Goal: Information Seeking & Learning: Learn about a topic

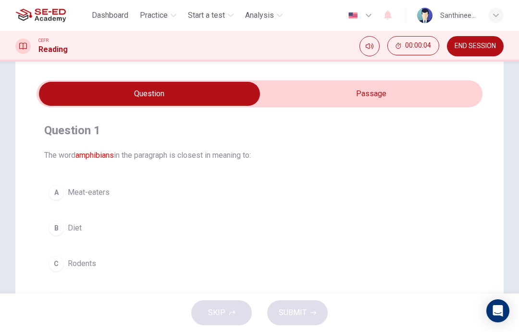
scroll to position [14, 0]
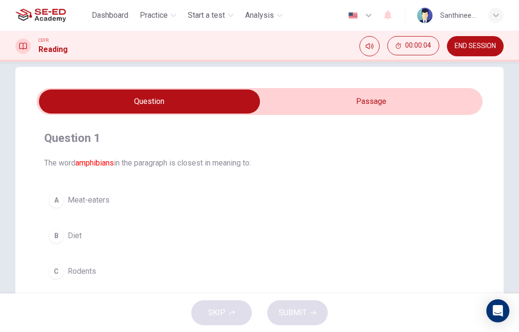
click at [95, 161] on font "amphibians" at bounding box center [94, 162] width 38 height 9
click at [314, 106] on input "checkbox" at bounding box center [149, 101] width 669 height 24
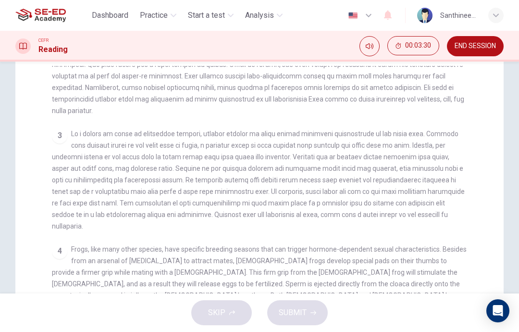
scroll to position [108, 0]
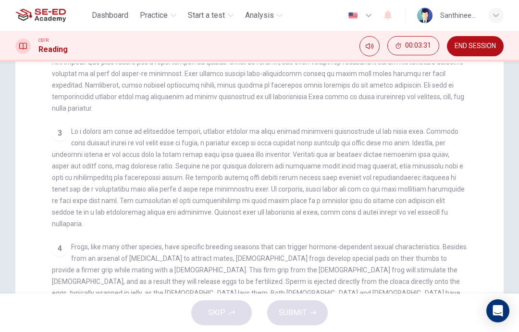
click at [285, 252] on div "4 Frogs, like many other species, have specific breeding seasons that can trigg…" at bounding box center [260, 281] width 416 height 81
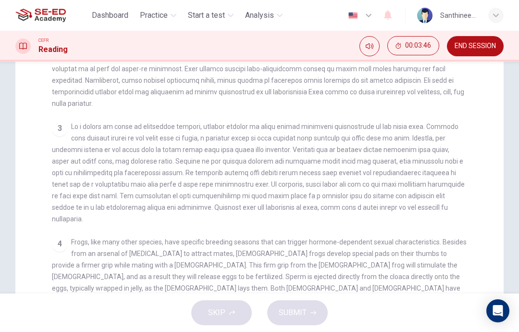
scroll to position [112, 0]
click at [283, 267] on span "Frogs, like many other species, have specific breeding seasons that can trigger…" at bounding box center [259, 276] width 415 height 77
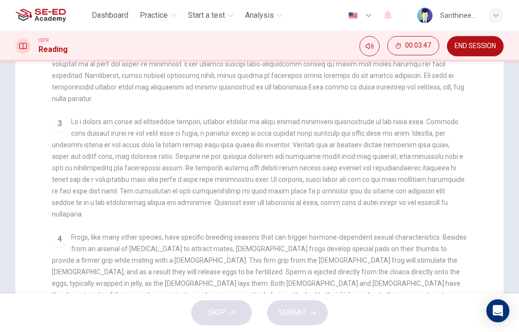
scroll to position [116, 0]
click at [284, 269] on div "4 Frogs, like many other species, have specific breeding seasons that can trigg…" at bounding box center [260, 272] width 416 height 81
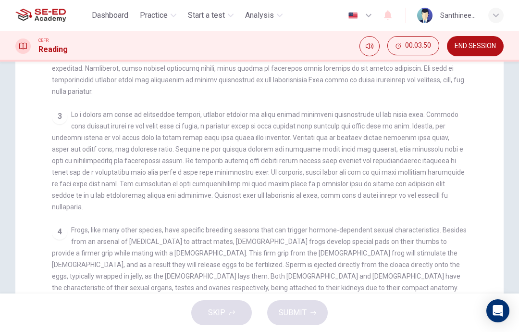
scroll to position [125, 0]
click at [286, 262] on span "Frogs, like many other species, have specific breeding seasons that can trigger…" at bounding box center [259, 263] width 415 height 77
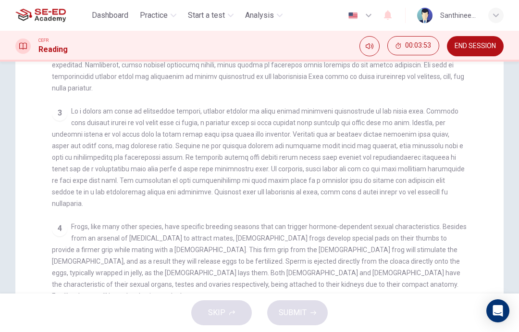
click at [286, 260] on span "Frogs, like many other species, have specific breeding seasons that can trigger…" at bounding box center [259, 261] width 415 height 77
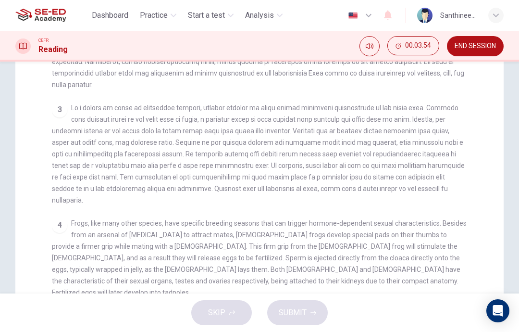
scroll to position [130, 0]
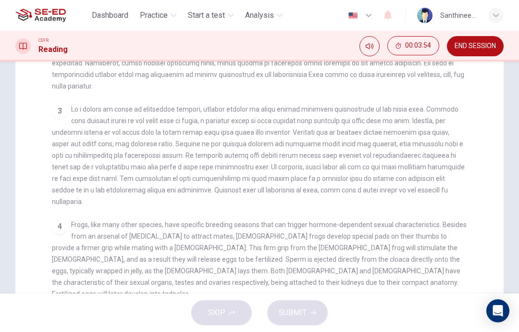
click at [286, 267] on div "4 Frogs, like many other species, have specific breeding seasons that can trigg…" at bounding box center [260, 259] width 416 height 81
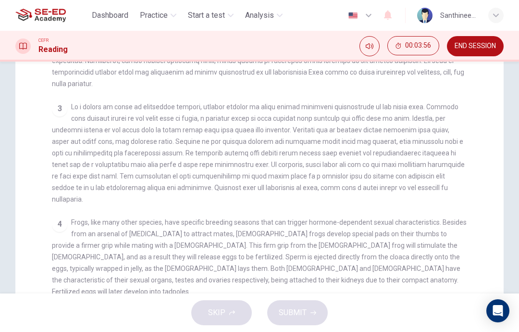
click at [286, 263] on div "4 Frogs, like many other species, have specific breeding seasons that can trigg…" at bounding box center [260, 256] width 416 height 81
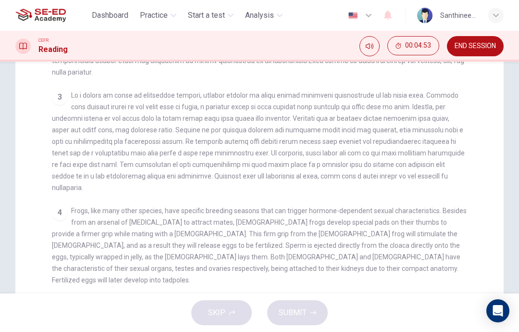
click at [292, 267] on div "1 Frogs are known as one of the most diverse scientific orders of vertebrate sp…" at bounding box center [266, 199] width 428 height 344
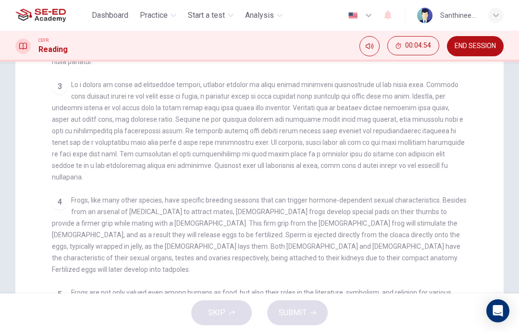
click at [288, 288] on span "Frogs are not only valued even among humans as food, but also their roles in th…" at bounding box center [257, 326] width 410 height 77
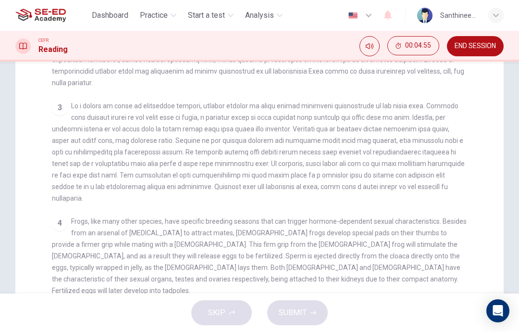
click at [286, 269] on div "4 Frogs, like many other species, have specific breeding seasons that can trigg…" at bounding box center [260, 255] width 416 height 81
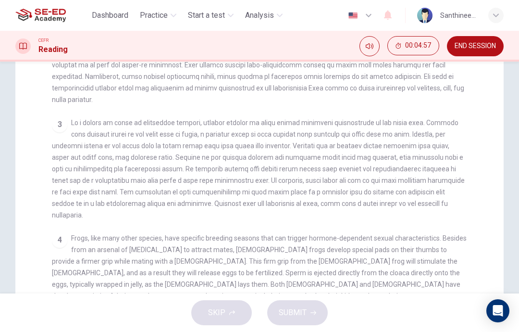
scroll to position [119, 0]
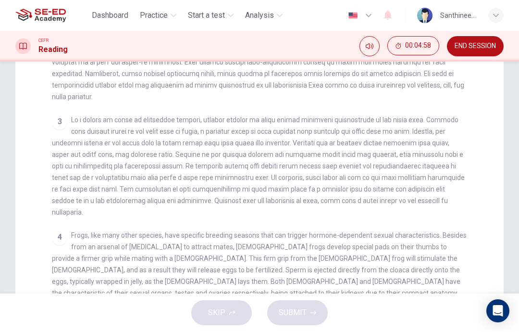
click at [288, 252] on div "4 Frogs, like many other species, have specific breeding seasons that can trigg…" at bounding box center [260, 269] width 416 height 81
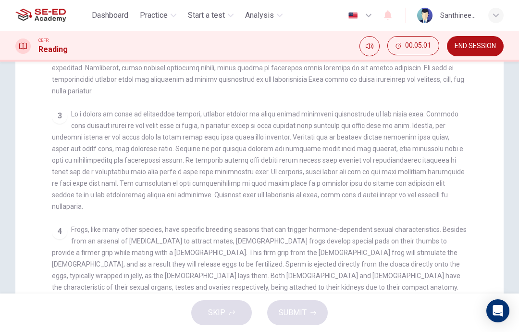
click at [282, 273] on div "4 Frogs, like many other species, have specific breeding seasons that can trigg…" at bounding box center [260, 264] width 416 height 81
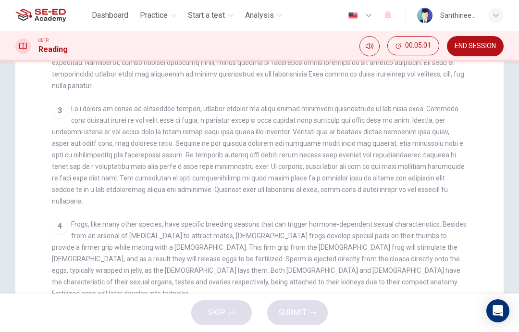
click at [281, 269] on div "4 Frogs, like many other species, have specific breeding seasons that can trigg…" at bounding box center [260, 258] width 416 height 81
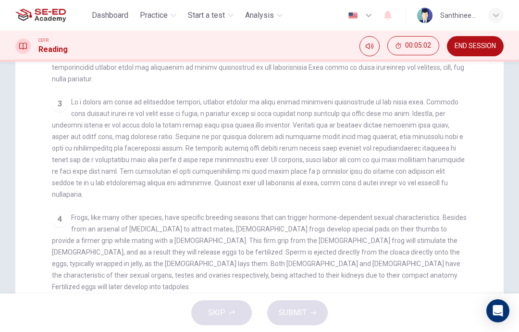
click at [280, 270] on div "4 Frogs, like many other species, have specific breeding seasons that can trigg…" at bounding box center [260, 251] width 416 height 81
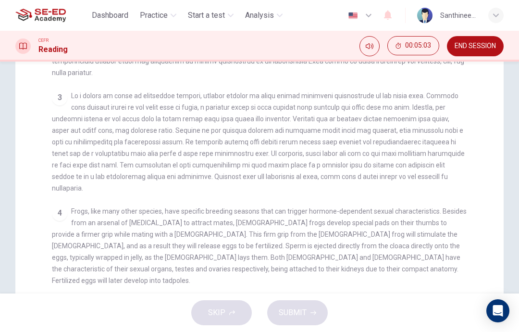
scroll to position [145, 0]
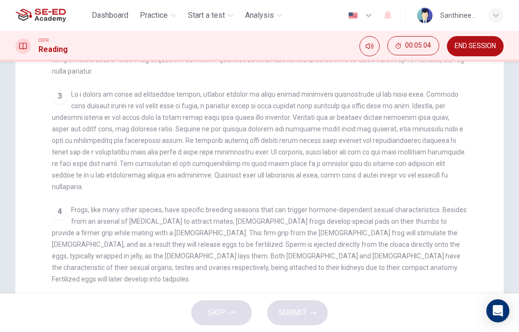
click at [280, 273] on div "1 Frogs are known as one of the most diverse scientific orders of vertebrate sp…" at bounding box center [266, 198] width 428 height 344
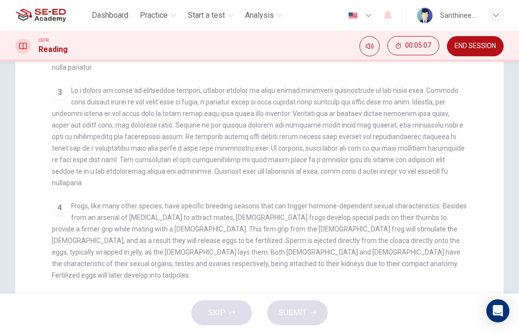
click at [281, 294] on span "Frogs are not only valued even among humans as food, but also their roles in th…" at bounding box center [257, 332] width 410 height 77
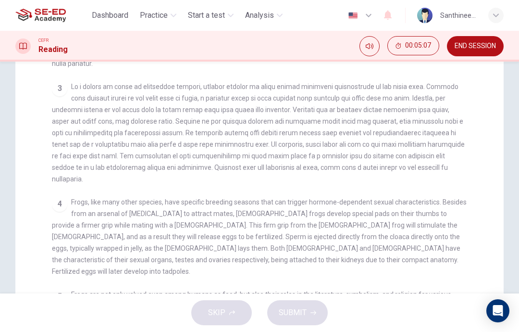
click at [281, 266] on div "1 Frogs are known as one of the most diverse scientific orders of vertebrate sp…" at bounding box center [266, 191] width 428 height 344
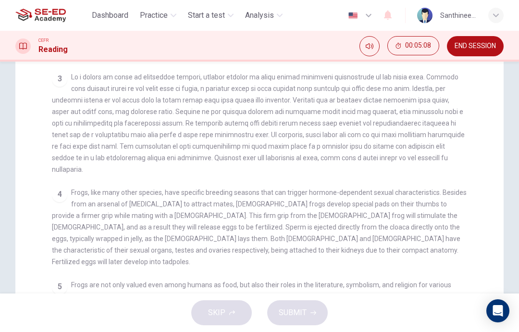
click at [280, 279] on div "5 Frogs are not only valued even among humans as food, but also their roles in …" at bounding box center [260, 319] width 416 height 81
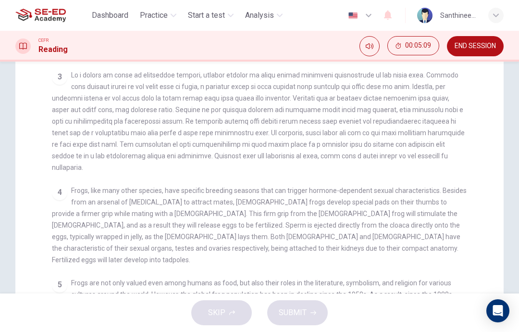
scroll to position [165, 0]
click at [282, 276] on div "5 Frogs are not only valued even among humans as food, but also their roles in …" at bounding box center [260, 316] width 416 height 81
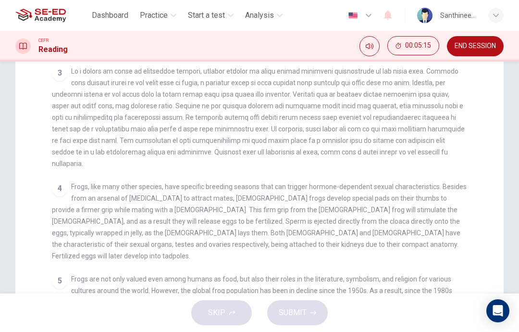
scroll to position [168, 0]
click at [283, 274] on span "Frogs are not only valued even among humans as food, but also their roles in th…" at bounding box center [257, 312] width 410 height 77
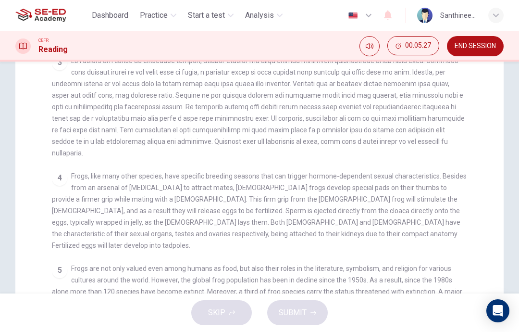
click at [287, 263] on div "5 Frogs are not only valued even among humans as food, but also their roles in …" at bounding box center [260, 302] width 416 height 81
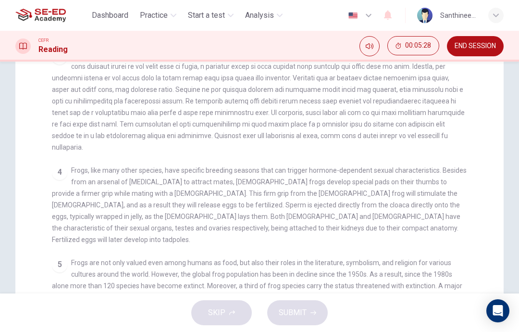
click at [286, 263] on span "Frogs are not only valued even among humans as food, but also their roles in th…" at bounding box center [257, 297] width 410 height 77
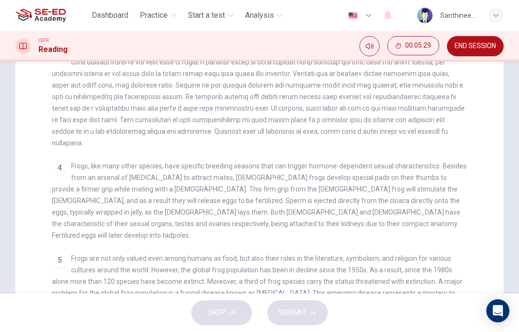
click at [286, 264] on span "Frogs are not only valued even among humans as food, but also their roles in th…" at bounding box center [257, 292] width 410 height 77
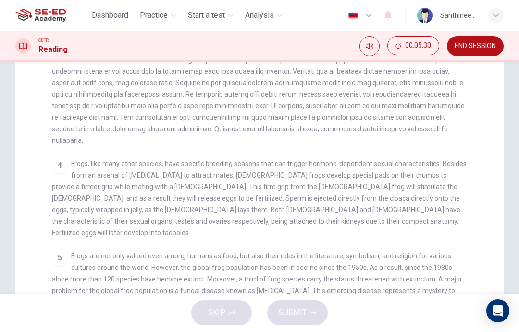
click at [285, 261] on span "Frogs are not only valued even among humans as food, but also their roles in th…" at bounding box center [257, 290] width 410 height 77
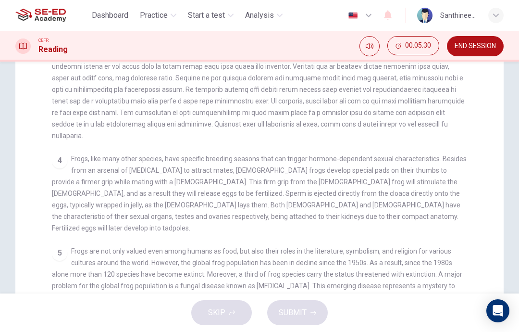
click at [283, 263] on span "Frogs are not only valued even among humans as food, but also their roles in th…" at bounding box center [257, 285] width 410 height 77
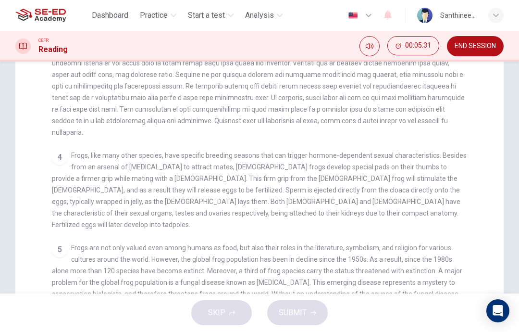
click at [282, 265] on span "Frogs are not only valued even among humans as food, but also their roles in th…" at bounding box center [257, 282] width 410 height 77
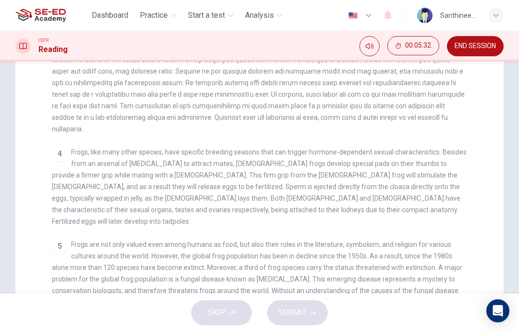
click at [284, 270] on span "Frogs are not only valued even among humans as food, but also their roles in th…" at bounding box center [257, 278] width 410 height 77
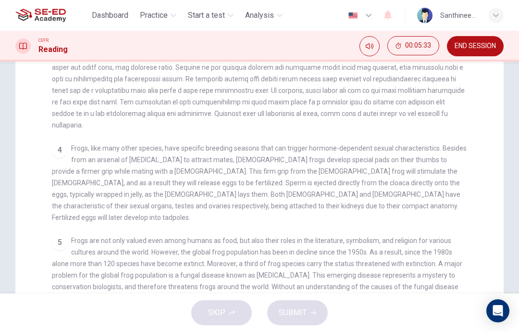
click at [283, 274] on div "5 Frogs are not only valued even among humans as food, but also their roles in …" at bounding box center [260, 275] width 416 height 81
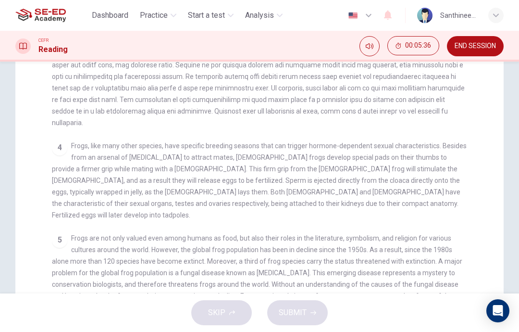
click at [284, 273] on div "5 Frogs are not only valued even among humans as food, but also their roles in …" at bounding box center [260, 272] width 416 height 81
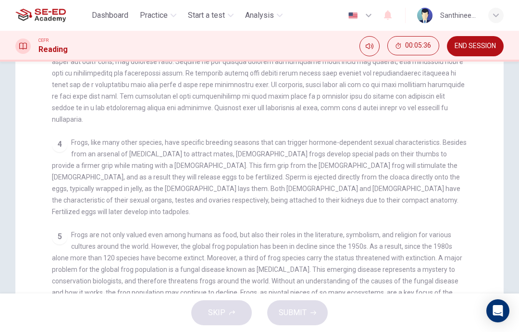
click at [283, 276] on span "Frogs are not only valued even among humans as food, but also their roles in th…" at bounding box center [257, 269] width 410 height 77
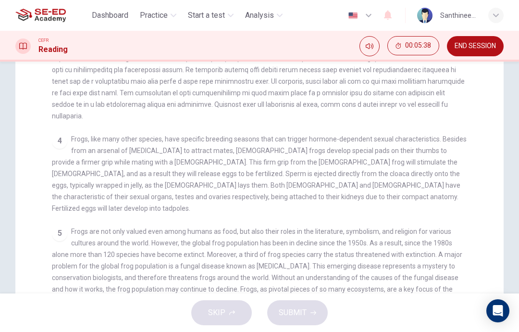
scroll to position [216, 0]
click at [282, 276] on div "5 Frogs are not only valued even among humans as food, but also their roles in …" at bounding box center [260, 265] width 416 height 81
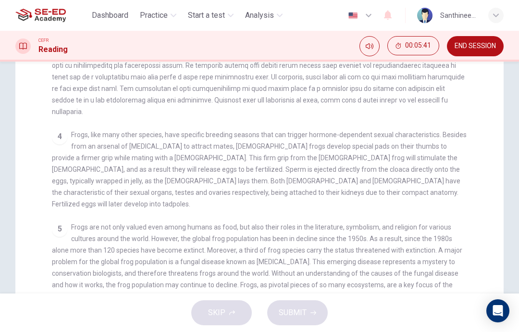
click at [284, 274] on div "5 Frogs are not only valued even among humans as food, but also their roles in …" at bounding box center [260, 261] width 416 height 81
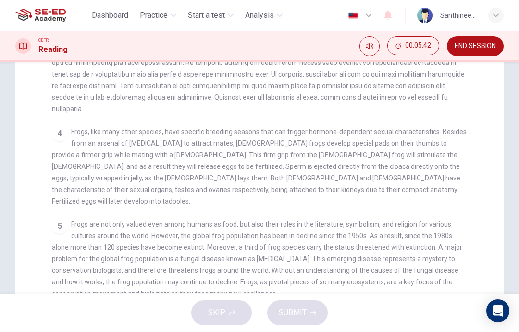
scroll to position [224, 0]
click at [284, 273] on div "5 Frogs are not only valued even among humans as food, but also their roles in …" at bounding box center [260, 258] width 416 height 81
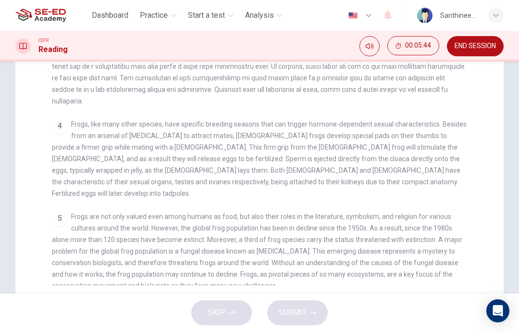
scroll to position [231, 0]
click at [283, 270] on div "5 Frogs are not only valued even among humans as food, but also their roles in …" at bounding box center [260, 250] width 416 height 81
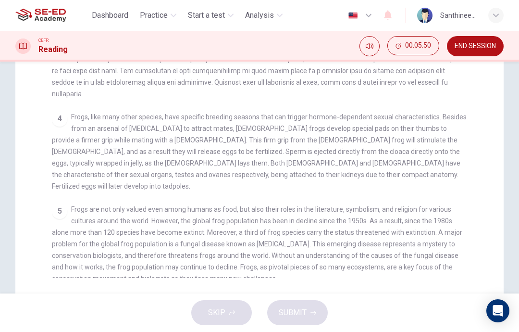
scroll to position [238, 0]
click at [281, 265] on div "5 Frogs are not only valued even among humans as food, but also their roles in …" at bounding box center [260, 243] width 416 height 81
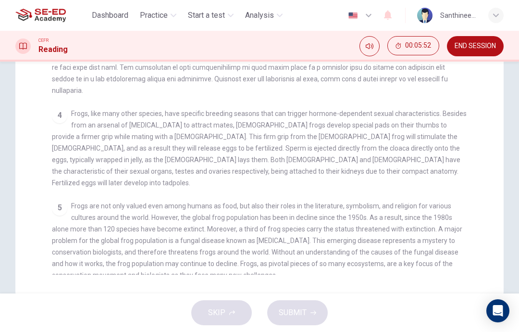
click at [284, 264] on div "1 Frogs are known as one of the most diverse scientific orders of vertebrate sp…" at bounding box center [266, 102] width 428 height 344
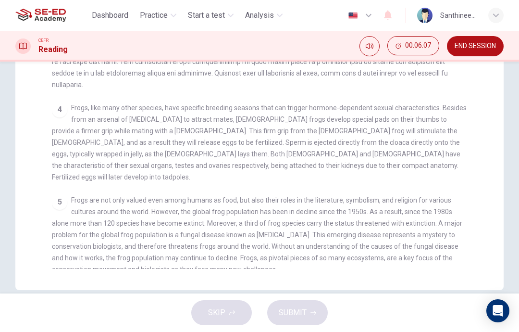
scroll to position [251, 0]
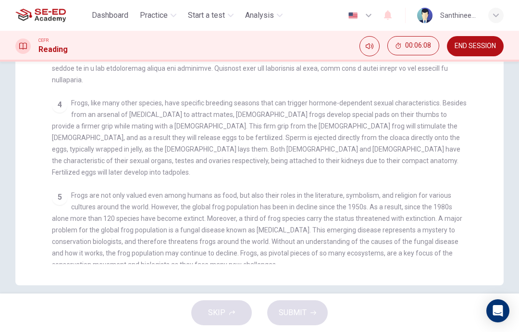
click at [286, 261] on div "1 Frogs are known as one of the most diverse scientific orders of vertebrate sp…" at bounding box center [266, 92] width 428 height 344
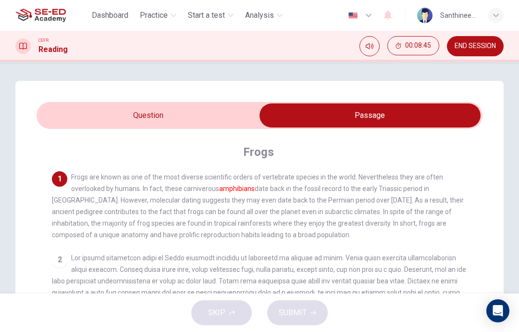
scroll to position [0, 0]
click at [206, 109] on input "checkbox" at bounding box center [370, 115] width 669 height 24
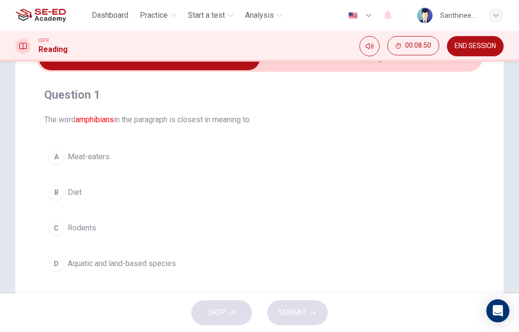
scroll to position [58, 0]
click at [186, 263] on button "D Aquatic and land-based species" at bounding box center [259, 263] width 431 height 24
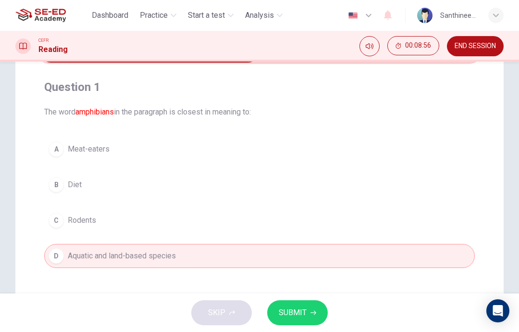
scroll to position [70, 0]
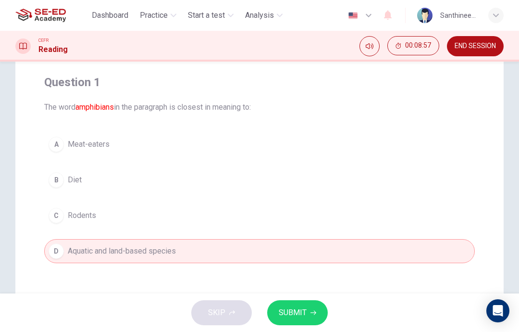
click at [295, 313] on span "SUBMIT" at bounding box center [293, 312] width 28 height 13
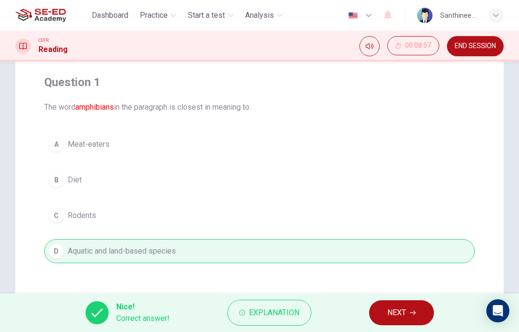
click at [385, 324] on button "NEXT" at bounding box center [401, 312] width 65 height 25
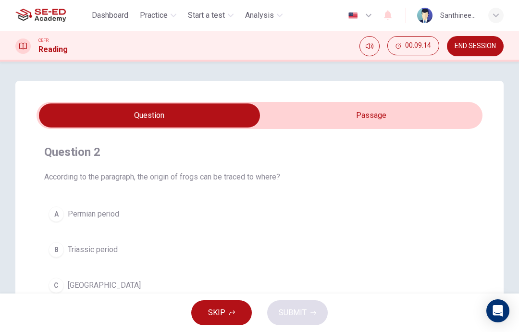
scroll to position [0, 0]
click at [387, 120] on input "checkbox" at bounding box center [149, 115] width 669 height 24
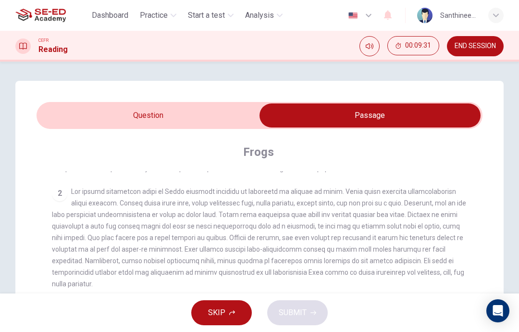
scroll to position [64, 0]
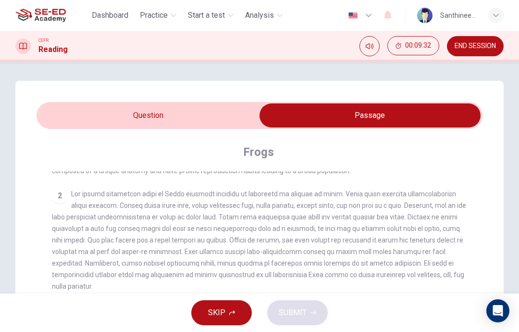
click at [243, 220] on span at bounding box center [259, 240] width 414 height 100
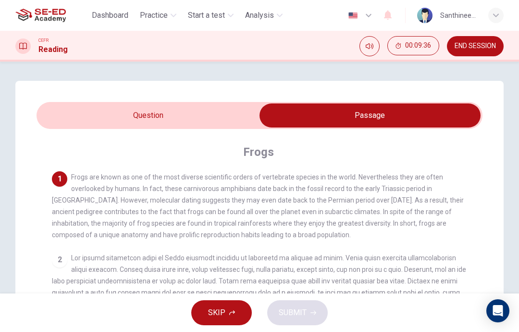
scroll to position [0, 0]
click at [219, 115] on input "checkbox" at bounding box center [370, 115] width 669 height 24
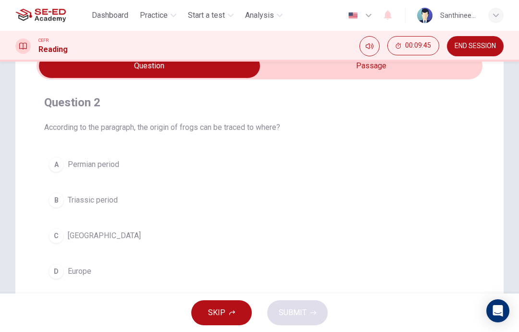
scroll to position [37, 0]
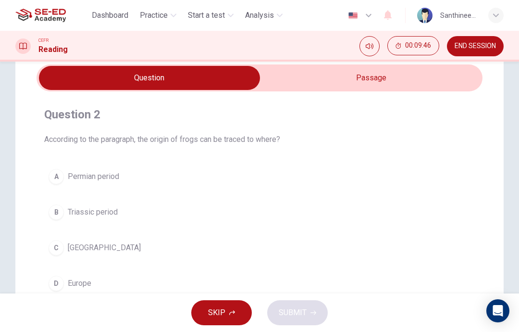
click at [175, 248] on button "C [GEOGRAPHIC_DATA]" at bounding box center [259, 248] width 431 height 24
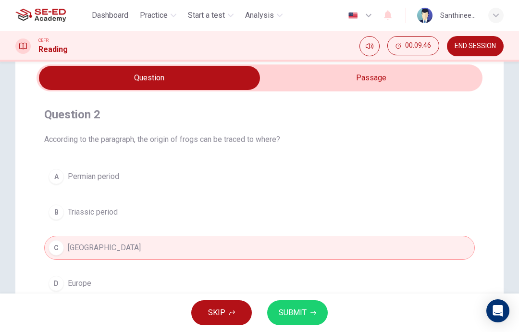
click at [288, 313] on span "SUBMIT" at bounding box center [293, 312] width 28 height 13
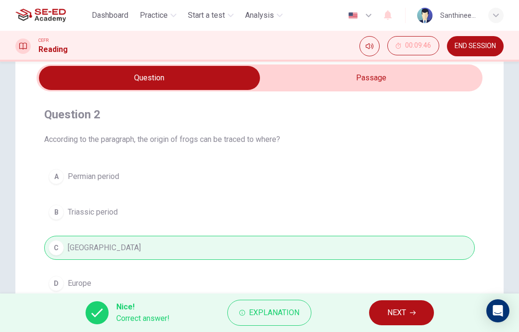
click at [384, 316] on button "NEXT" at bounding box center [401, 312] width 65 height 25
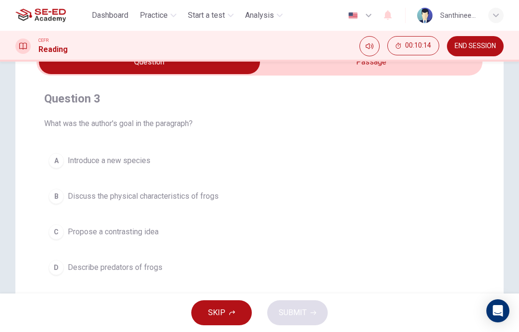
scroll to position [52, 0]
click at [233, 200] on button "B Discuss the physical characteristics of frogs" at bounding box center [259, 197] width 431 height 24
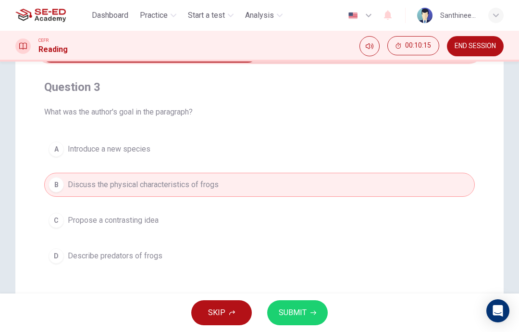
scroll to position [66, 0]
click at [289, 316] on span "SUBMIT" at bounding box center [293, 312] width 28 height 13
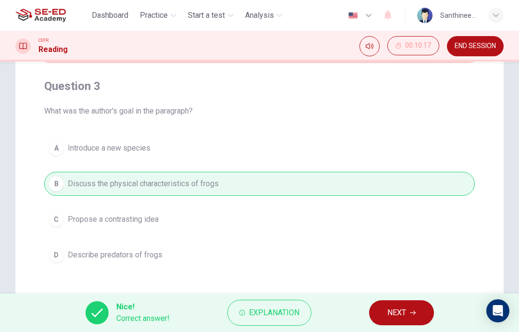
click at [378, 315] on button "NEXT" at bounding box center [401, 312] width 65 height 25
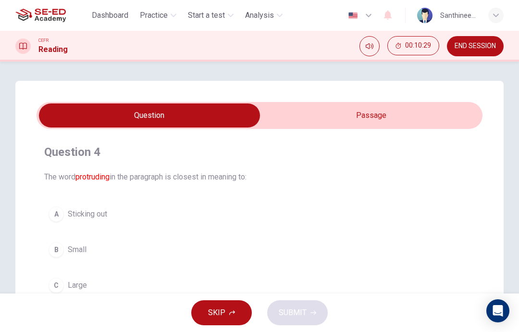
scroll to position [0, 0]
click at [357, 115] on input "checkbox" at bounding box center [149, 115] width 669 height 24
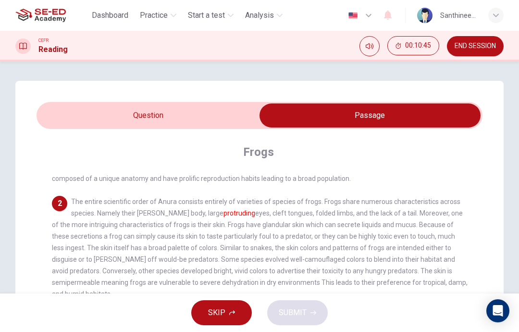
scroll to position [60, 0]
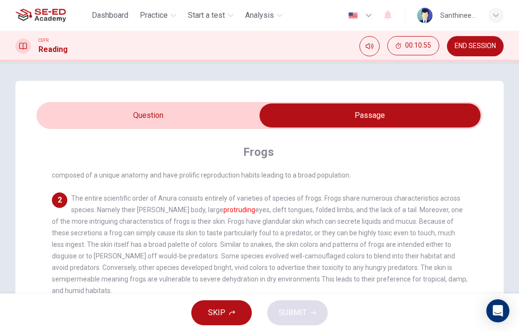
click at [224, 119] on input "checkbox" at bounding box center [370, 115] width 669 height 24
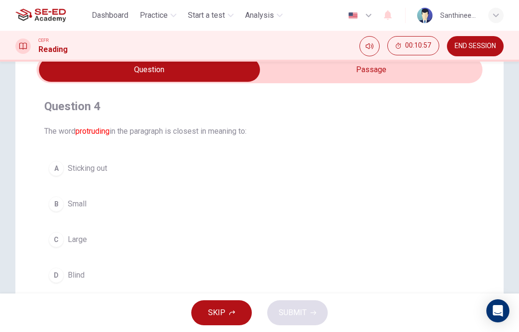
scroll to position [48, 0]
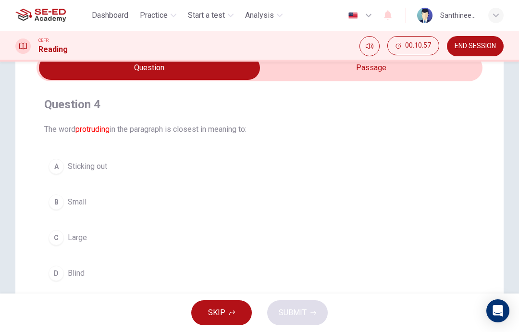
click at [180, 243] on button "C Large" at bounding box center [259, 237] width 431 height 24
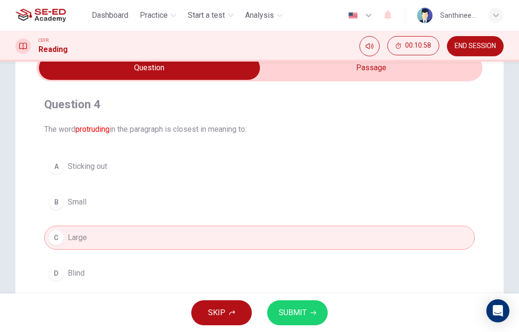
click at [298, 314] on span "SUBMIT" at bounding box center [293, 312] width 28 height 13
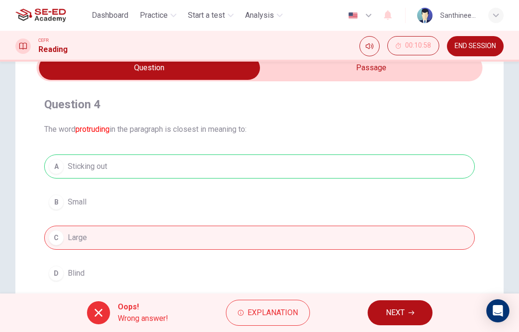
click at [389, 321] on button "NEXT" at bounding box center [400, 312] width 65 height 25
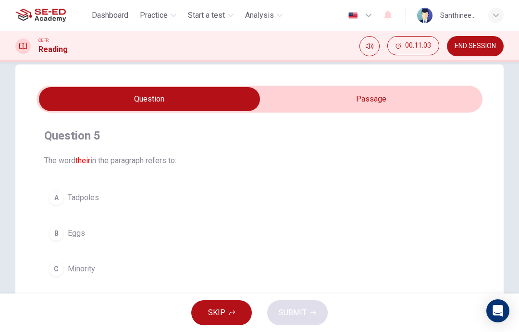
scroll to position [15, 0]
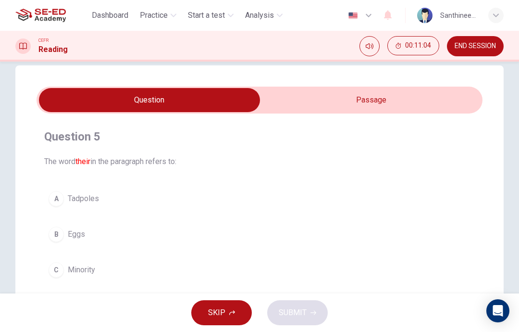
click at [374, 103] on input "checkbox" at bounding box center [149, 100] width 669 height 24
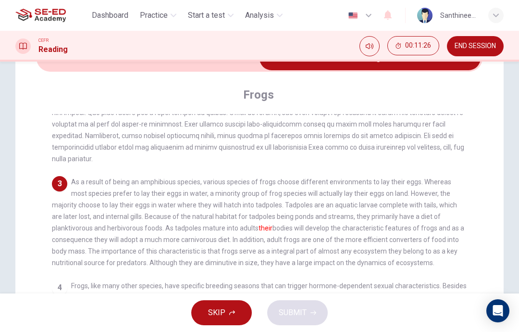
scroll to position [58, 0]
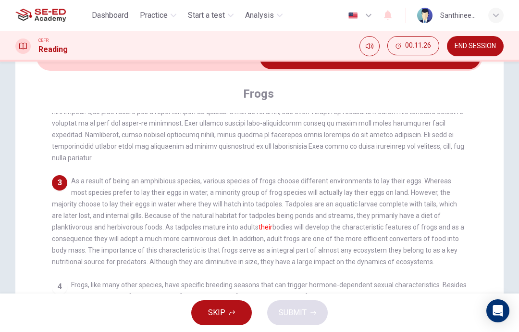
click at [221, 279] on div "4 Frogs, like many other species, have specific breeding seasons that can trigg…" at bounding box center [260, 319] width 416 height 81
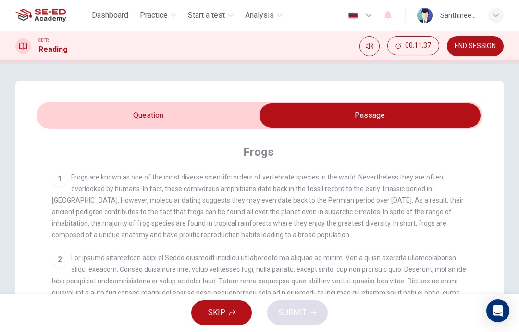
scroll to position [0, 0]
click at [201, 116] on input "checkbox" at bounding box center [370, 115] width 669 height 24
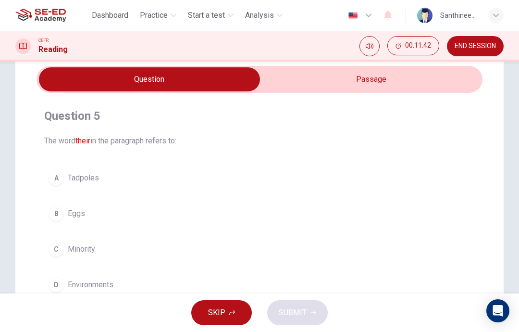
scroll to position [35, 0]
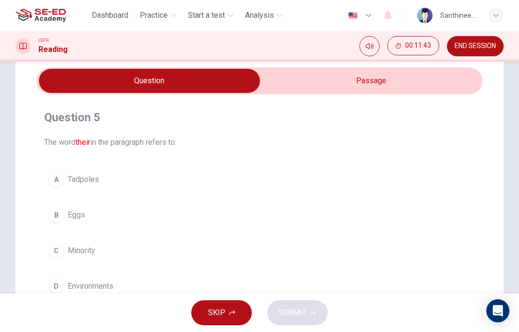
click at [189, 213] on button "B Eggs" at bounding box center [259, 215] width 431 height 24
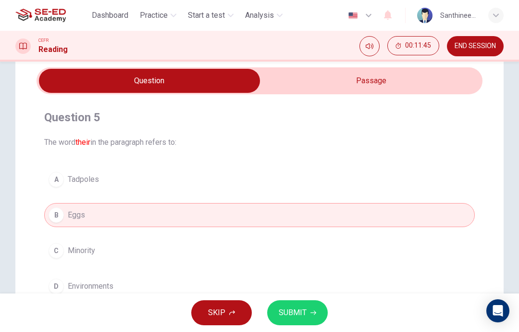
click at [290, 317] on span "SUBMIT" at bounding box center [293, 312] width 28 height 13
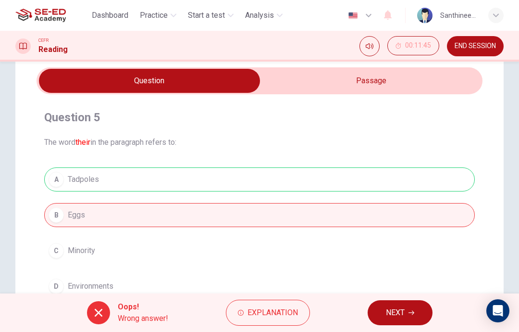
click at [398, 316] on span "NEXT" at bounding box center [395, 312] width 19 height 13
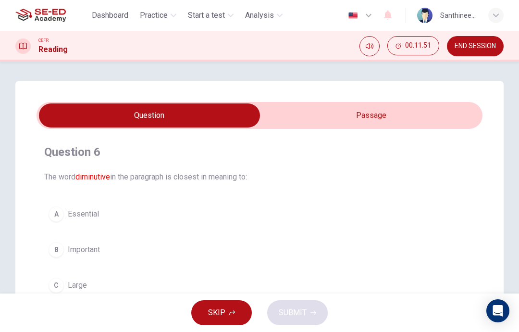
scroll to position [0, 0]
click at [376, 125] on input "checkbox" at bounding box center [149, 115] width 669 height 24
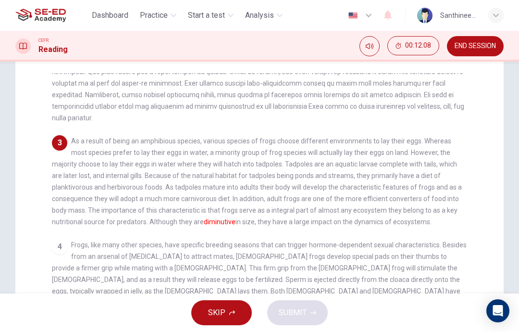
scroll to position [99, 0]
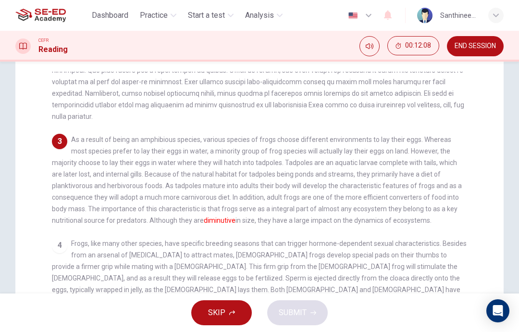
click at [341, 258] on span "Frogs, like many other species, have specific breeding seasons that can trigger…" at bounding box center [259, 277] width 415 height 77
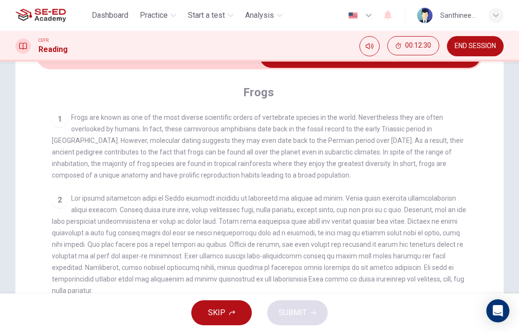
scroll to position [25, 0]
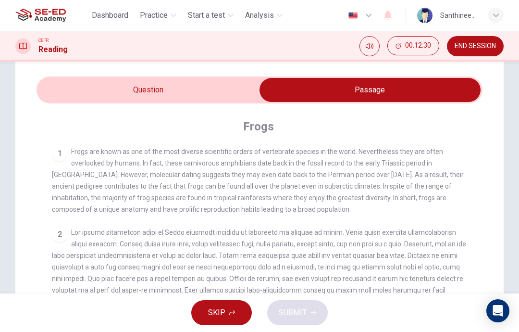
click at [203, 87] on input "checkbox" at bounding box center [370, 90] width 669 height 24
checkbox input "false"
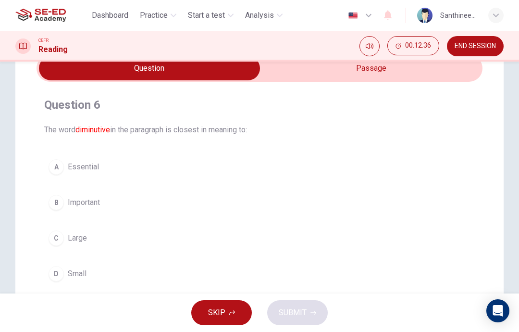
scroll to position [56, 0]
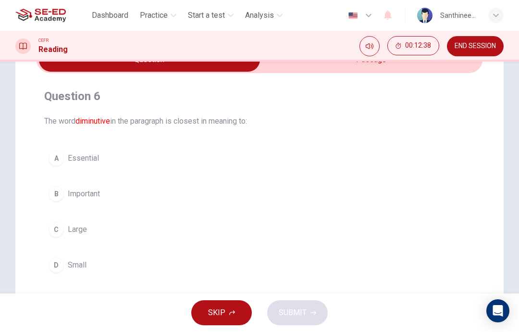
click at [257, 268] on button "D Small" at bounding box center [259, 265] width 431 height 24
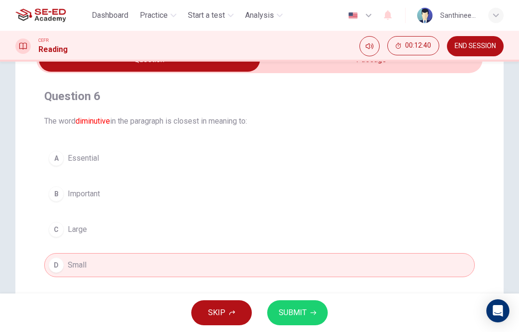
click at [303, 323] on button "SUBMIT" at bounding box center [297, 312] width 61 height 25
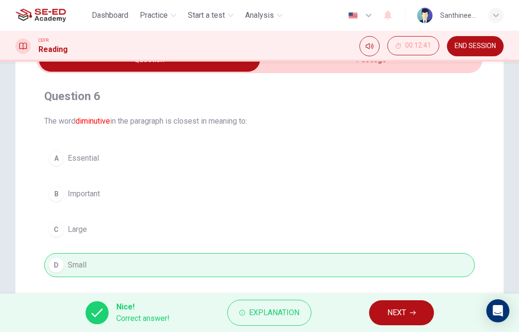
click at [394, 320] on button "NEXT" at bounding box center [401, 312] width 65 height 25
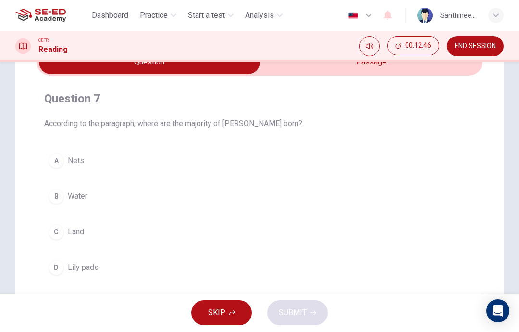
scroll to position [49, 0]
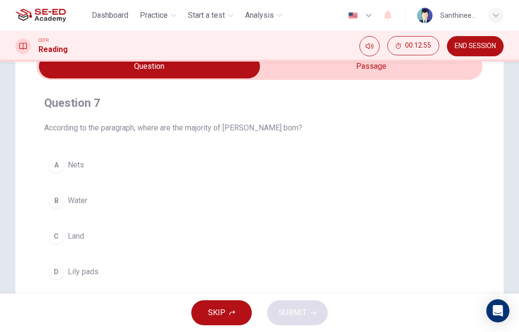
click at [276, 208] on button "B Water" at bounding box center [259, 200] width 431 height 24
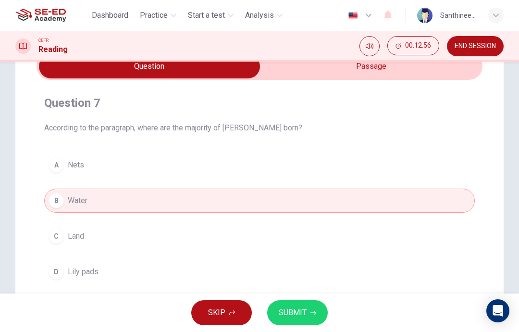
click at [301, 316] on span "SUBMIT" at bounding box center [293, 312] width 28 height 13
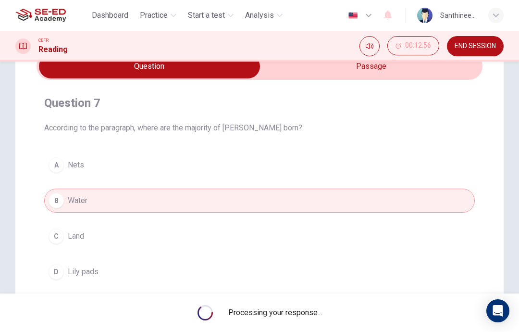
click at [301, 315] on span "Processing your response..." at bounding box center [275, 313] width 94 height 12
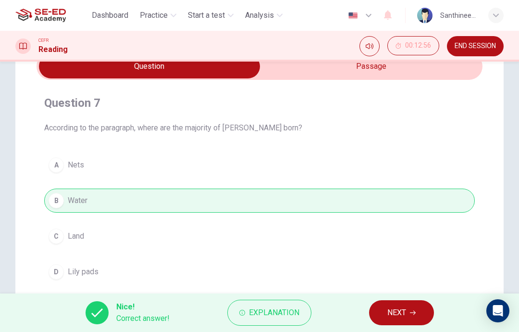
click at [385, 305] on button "NEXT" at bounding box center [401, 312] width 65 height 25
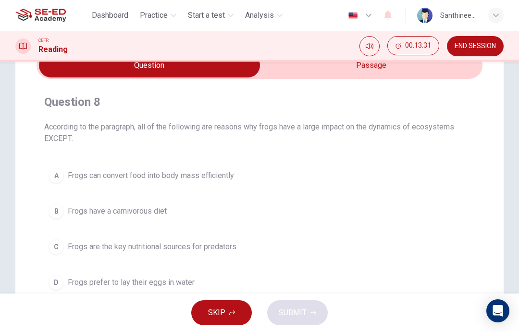
scroll to position [48, 0]
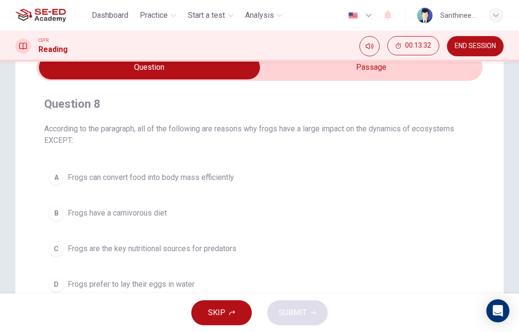
click at [302, 176] on button "A Frogs can convert food into body mass efficiently" at bounding box center [259, 177] width 431 height 24
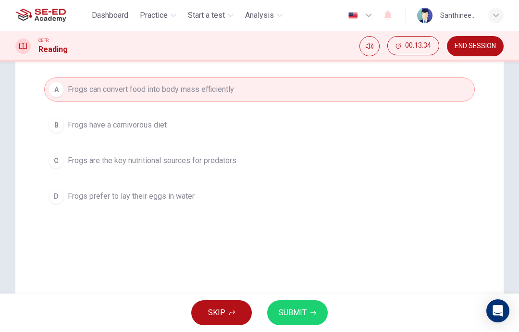
scroll to position [139, 0]
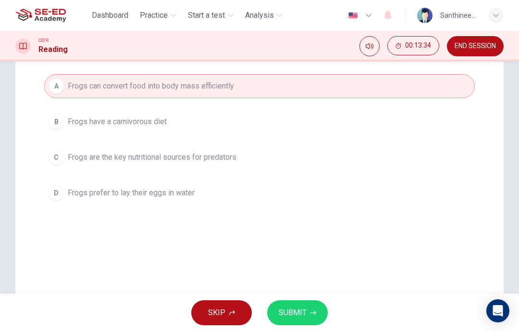
click at [302, 305] on button "SUBMIT" at bounding box center [297, 312] width 61 height 25
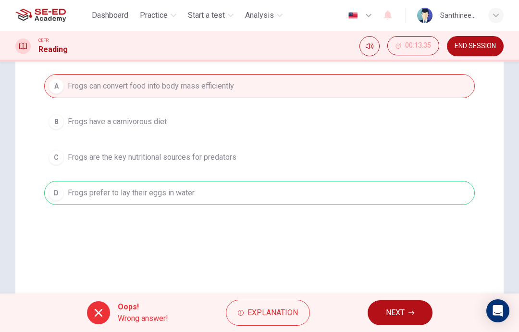
click at [386, 310] on span "NEXT" at bounding box center [395, 312] width 19 height 13
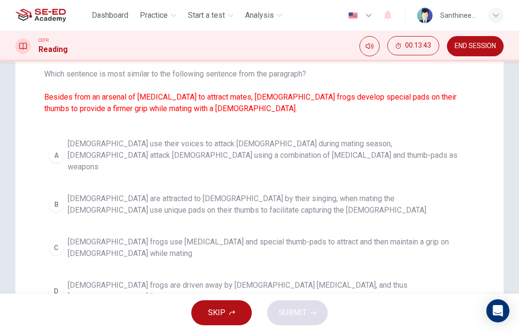
scroll to position [103, 0]
click at [355, 149] on span "[DEMOGRAPHIC_DATA] use their voices to attack [DEMOGRAPHIC_DATA] during mating …" at bounding box center [269, 154] width 403 height 35
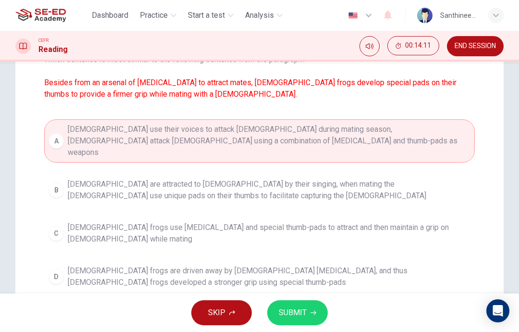
scroll to position [117, 0]
click at [302, 310] on span "SUBMIT" at bounding box center [293, 312] width 28 height 13
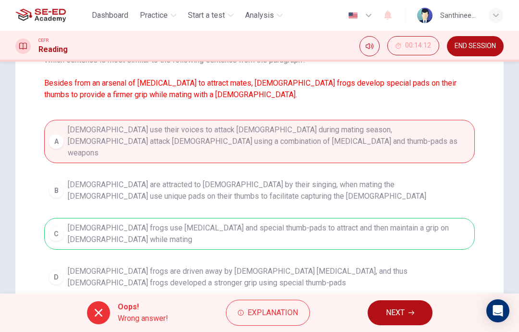
click at [387, 313] on span "NEXT" at bounding box center [395, 312] width 19 height 13
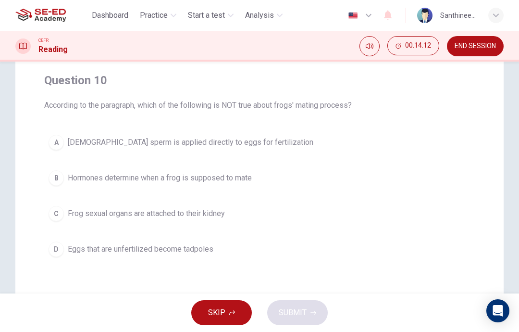
scroll to position [71, 0]
click at [283, 261] on button "D Eggs that are unfertilized become tadpoles" at bounding box center [259, 249] width 431 height 24
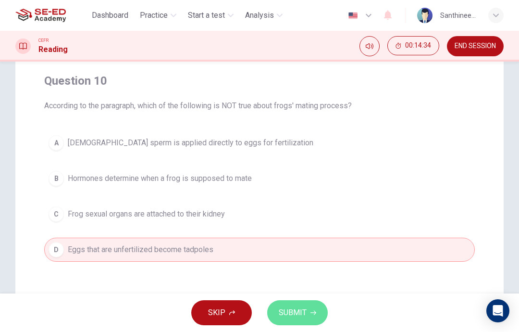
click at [310, 316] on button "SUBMIT" at bounding box center [297, 312] width 61 height 25
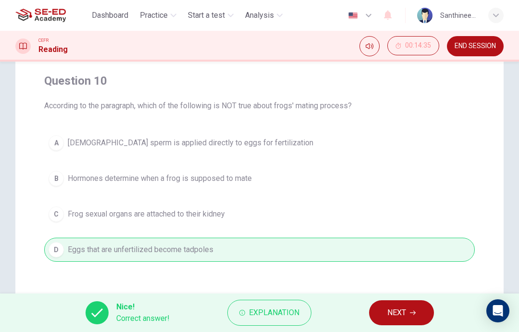
click at [396, 310] on span "NEXT" at bounding box center [396, 312] width 19 height 13
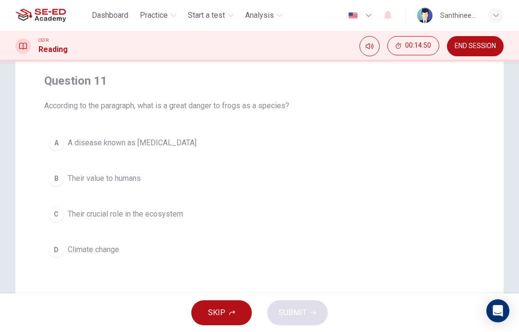
click at [291, 212] on button "C Their crucial role in the ecosystem" at bounding box center [259, 214] width 431 height 24
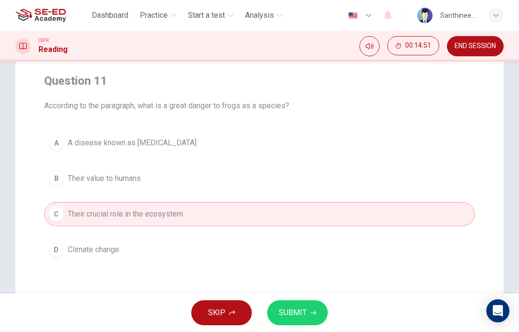
click at [303, 312] on span "SUBMIT" at bounding box center [293, 312] width 28 height 13
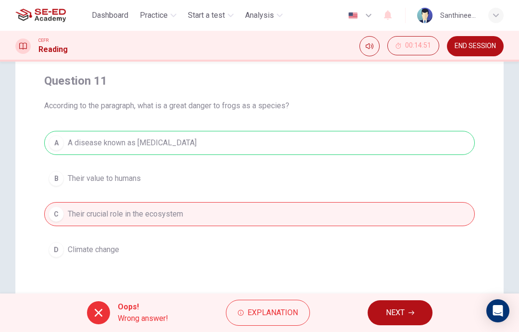
click at [392, 323] on button "NEXT" at bounding box center [400, 312] width 65 height 25
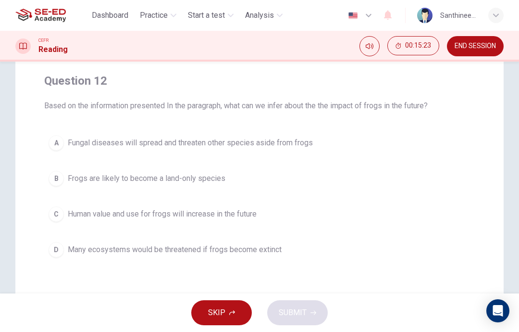
click at [290, 246] on button "D Many ecosystems would be threatened if frogs become extinct" at bounding box center [259, 249] width 431 height 24
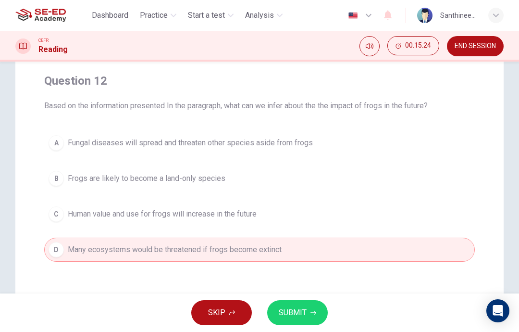
click at [305, 316] on span "SUBMIT" at bounding box center [293, 312] width 28 height 13
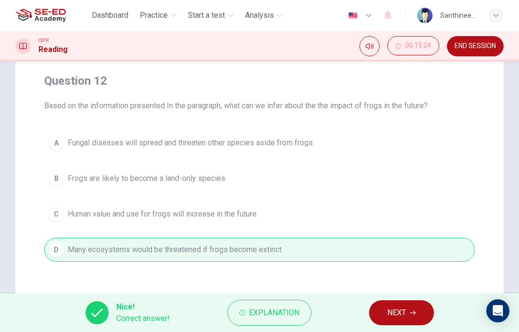
click at [393, 316] on span "NEXT" at bounding box center [396, 312] width 19 height 13
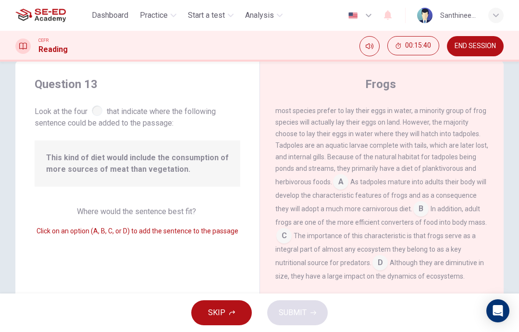
scroll to position [22, 0]
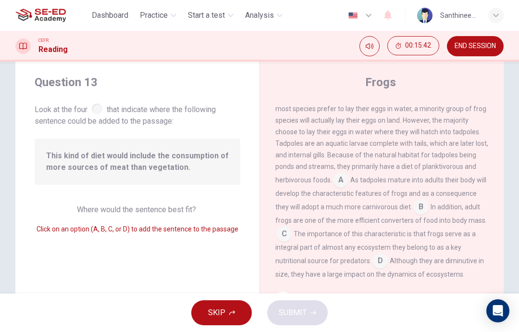
click at [345, 182] on input at bounding box center [340, 180] width 15 height 15
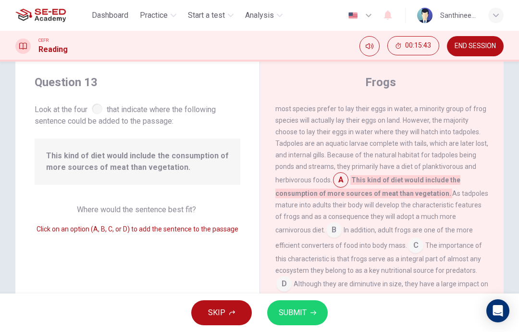
click at [338, 186] on input at bounding box center [340, 180] width 15 height 15
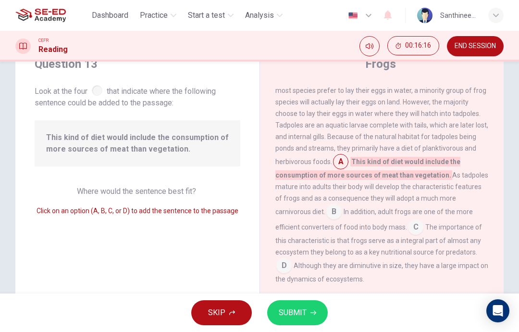
scroll to position [41, 0]
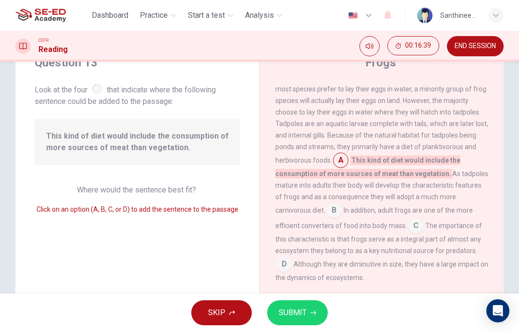
click at [408, 231] on input at bounding box center [415, 226] width 15 height 15
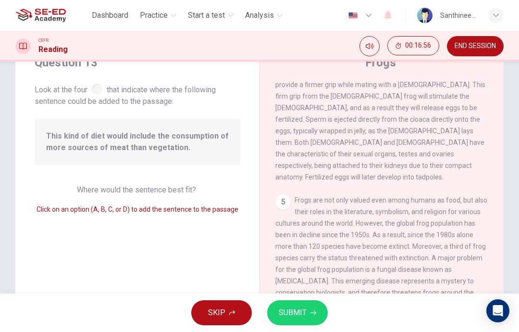
click at [315, 309] on button "SUBMIT" at bounding box center [297, 312] width 61 height 25
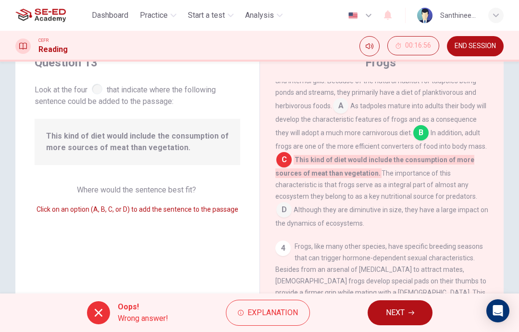
scroll to position [427, 0]
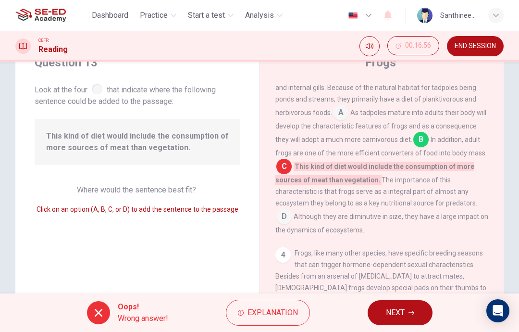
click at [391, 318] on span "NEXT" at bounding box center [395, 312] width 19 height 13
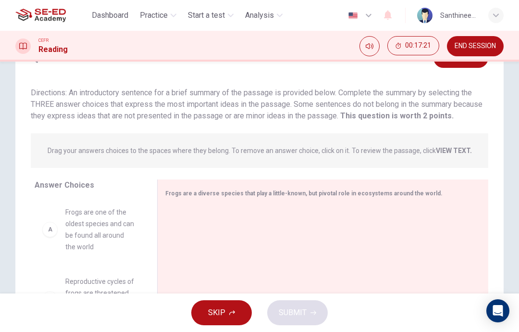
scroll to position [55, 0]
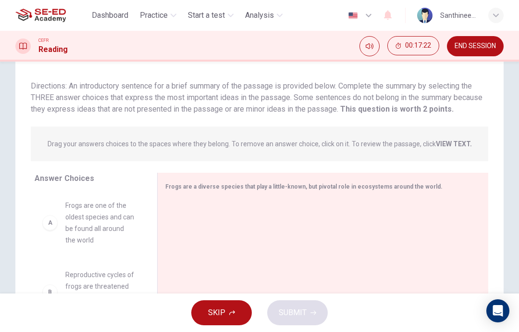
click at [293, 260] on div at bounding box center [319, 264] width 308 height 129
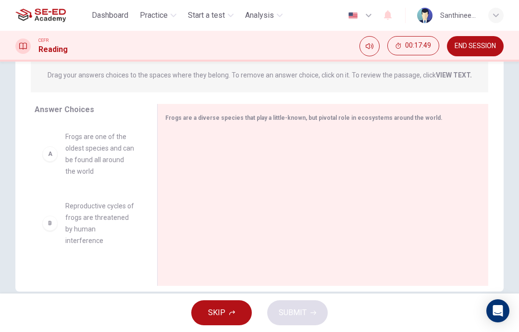
scroll to position [123, 0]
click at [141, 228] on div "B Reproductive cycles of frogs are threatened by human interference" at bounding box center [88, 224] width 107 height 62
click at [50, 216] on div "B" at bounding box center [49, 223] width 15 height 15
click at [36, 230] on div "B Reproductive cycles of frogs are threatened by human interference" at bounding box center [88, 224] width 107 height 62
click at [57, 226] on div "B Reproductive cycles of frogs are threatened by human interference" at bounding box center [88, 223] width 92 height 46
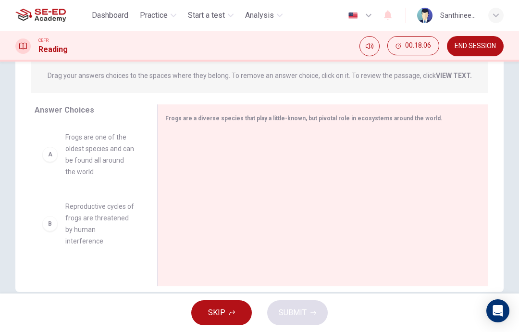
scroll to position [0, 0]
click at [44, 224] on div "B Reproductive cycles of frogs are threatened by human interference" at bounding box center [88, 223] width 92 height 46
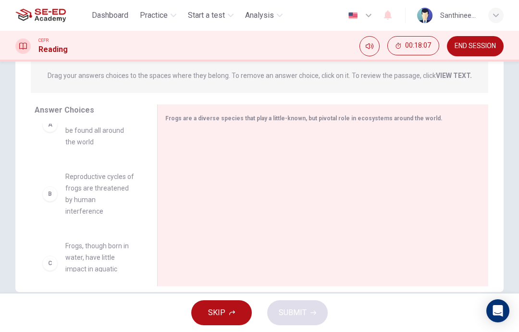
scroll to position [31, 0]
click at [48, 260] on div "C Frogs, though born in water, have little impact in aquatic ecosystems" at bounding box center [88, 262] width 92 height 46
click at [48, 259] on div "C Frogs, though born in water, have little impact in aquatic ecosystems" at bounding box center [88, 262] width 92 height 46
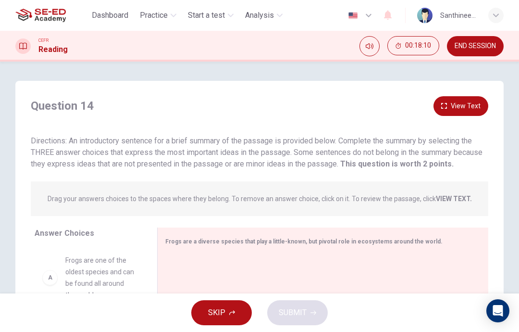
scroll to position [0, 0]
click at [187, 242] on span "Frogs are a diverse species that play a little-known, but pivotal role in ecosy…" at bounding box center [303, 241] width 277 height 7
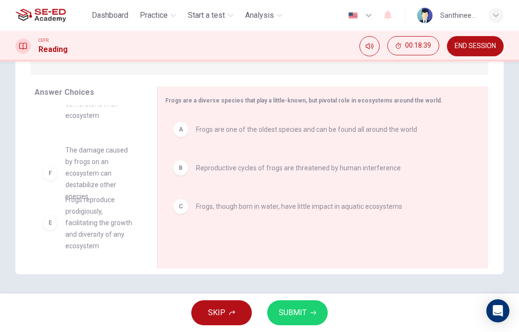
scroll to position [54, 0]
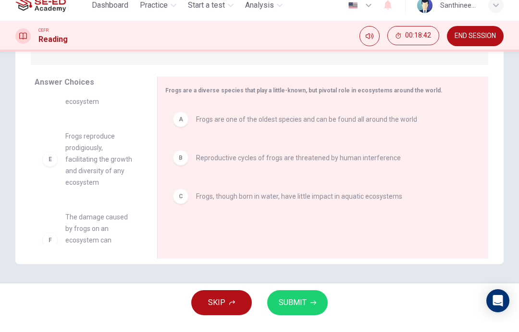
click at [304, 310] on button "SUBMIT" at bounding box center [297, 312] width 61 height 25
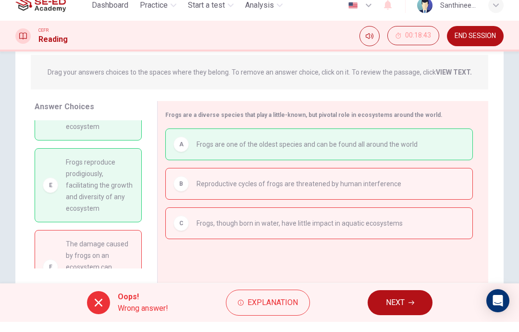
scroll to position [122, 0]
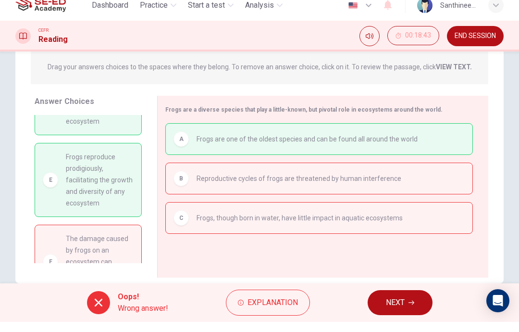
click at [393, 306] on span "NEXT" at bounding box center [395, 312] width 19 height 13
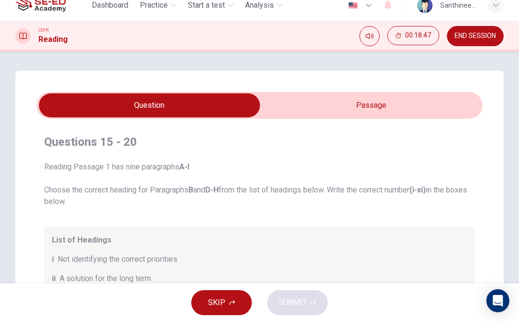
scroll to position [0, 0]
click at [481, 42] on span "END SESSION" at bounding box center [475, 46] width 41 height 8
